Goal: Book appointment/travel/reservation

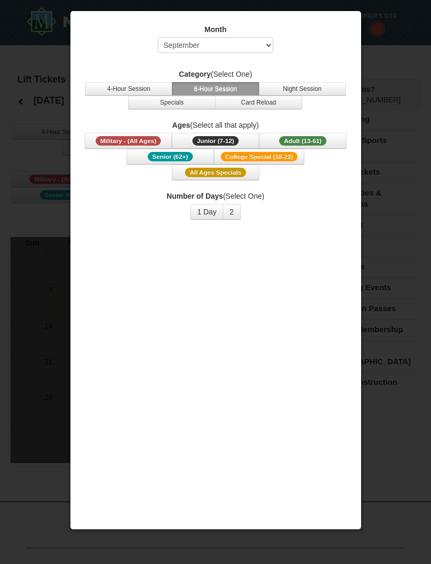
select select "9"
click at [332, 141] on button "Adult (13-61) (13 - 61)" at bounding box center [302, 141] width 87 height 16
click at [206, 216] on button "1 Day" at bounding box center [206, 212] width 33 height 16
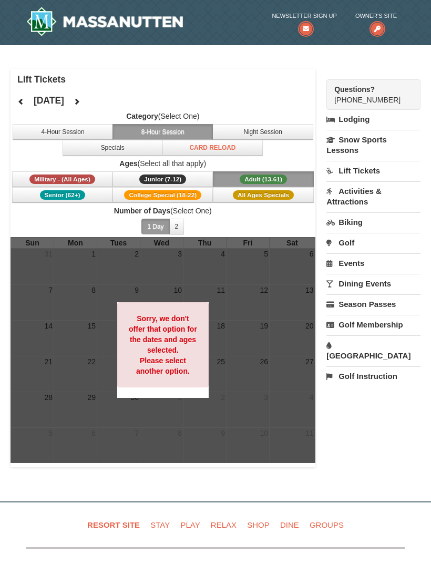
click at [80, 105] on icon at bounding box center [76, 101] width 7 height 7
click at [87, 107] on button at bounding box center [76, 102] width 21 height 16
click at [87, 95] on button at bounding box center [76, 102] width 21 height 16
click at [16, 107] on button at bounding box center [21, 102] width 21 height 16
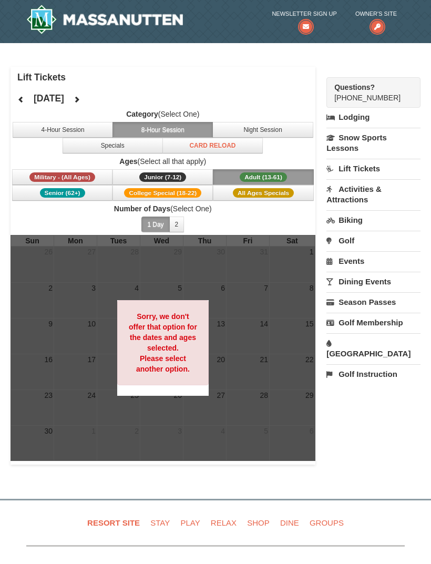
scroll to position [1, 0]
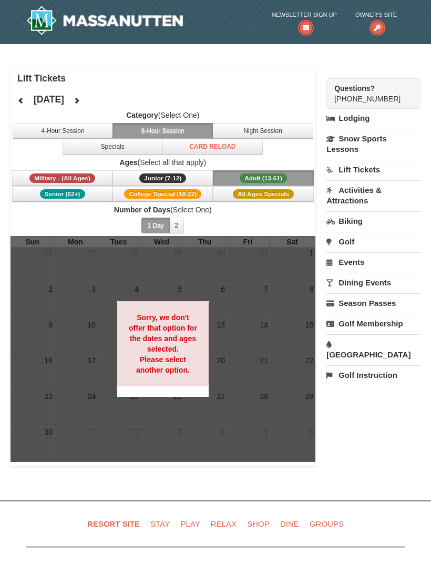
click at [391, 169] on link "Lift Tickets" at bounding box center [373, 169] width 94 height 19
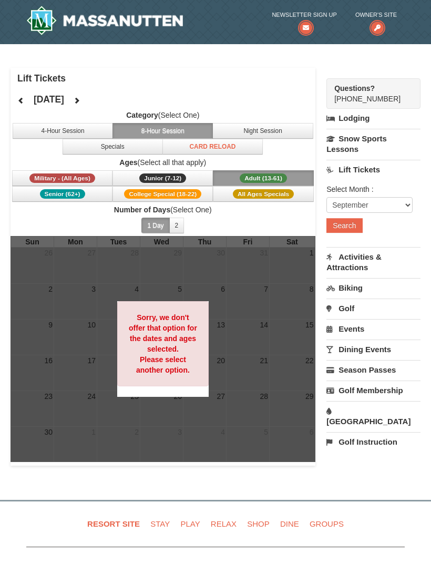
scroll to position [1, 0]
click at [385, 206] on select "September October November December January February March April May June July …" at bounding box center [369, 205] width 86 height 16
select select "11"
click at [354, 227] on button "Search" at bounding box center [344, 225] width 36 height 15
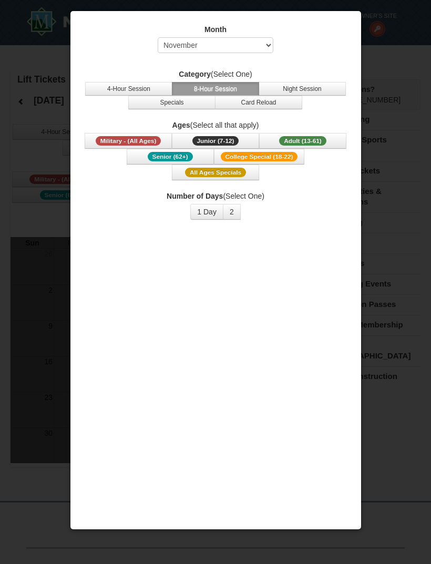
select select "11"
click at [209, 215] on button "1 Day" at bounding box center [206, 212] width 33 height 16
click at [400, 207] on div at bounding box center [215, 282] width 431 height 564
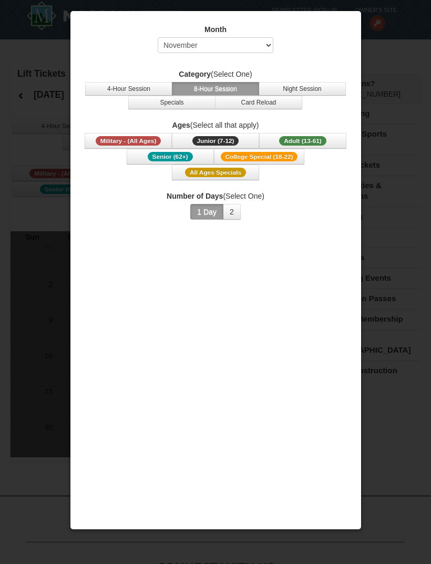
scroll to position [6, 0]
click at [329, 141] on button "Adult (13-61) (13 - 61)" at bounding box center [302, 141] width 87 height 16
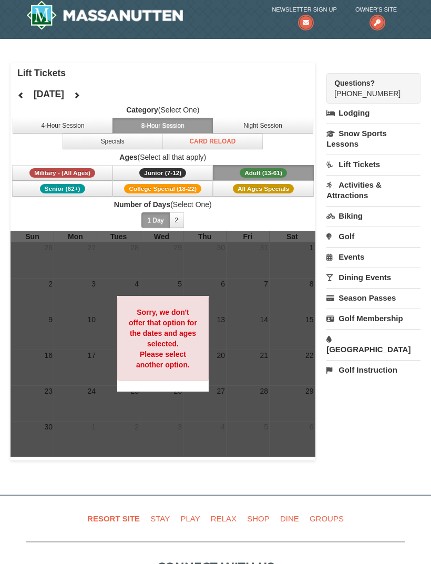
click at [142, 18] on img at bounding box center [104, 15] width 157 height 29
